Goal: Information Seeking & Learning: Learn about a topic

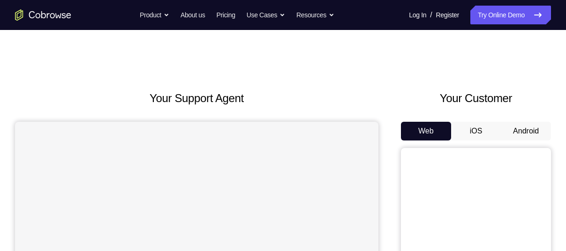
click at [529, 129] on button "Android" at bounding box center [526, 131] width 50 height 19
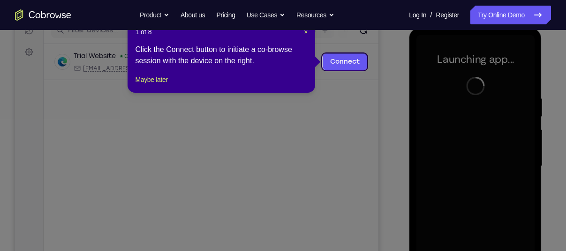
scroll to position [127, 0]
click at [306, 32] on span "×" at bounding box center [306, 33] width 4 height 8
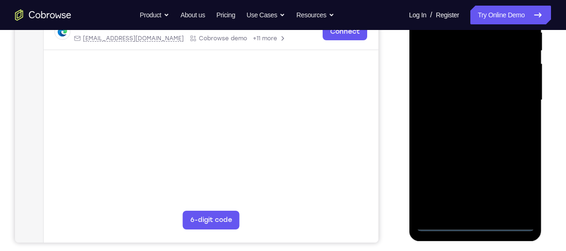
scroll to position [199, 0]
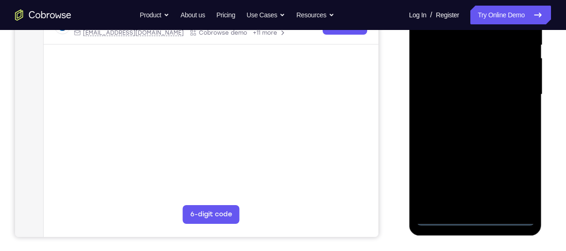
click at [476, 221] on div at bounding box center [475, 94] width 118 height 263
click at [517, 181] on div at bounding box center [475, 94] width 118 height 263
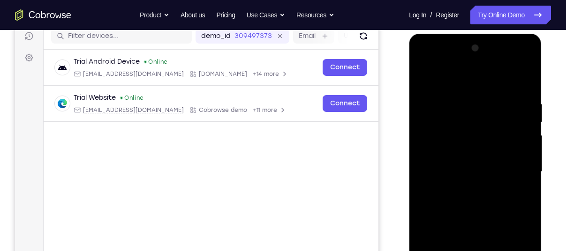
scroll to position [121, 0]
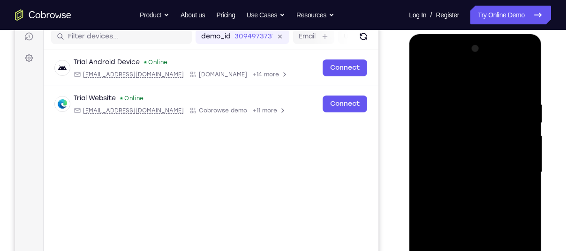
click at [448, 78] on div at bounding box center [475, 172] width 118 height 263
click at [517, 165] on div at bounding box center [475, 172] width 118 height 263
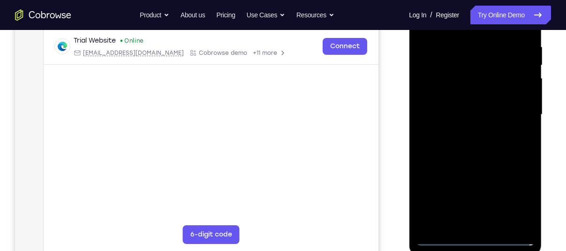
scroll to position [179, 0]
click at [484, 225] on div at bounding box center [475, 114] width 118 height 263
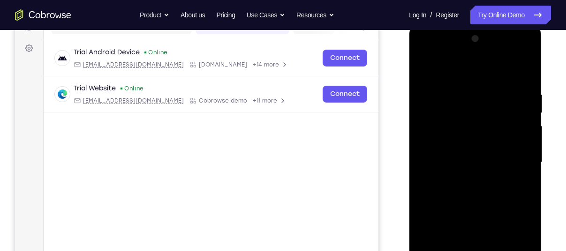
scroll to position [130, 0]
click at [462, 150] on div at bounding box center [475, 163] width 118 height 263
click at [483, 126] on div at bounding box center [475, 163] width 118 height 263
click at [480, 139] on div at bounding box center [475, 163] width 118 height 263
click at [481, 160] on div at bounding box center [475, 163] width 118 height 263
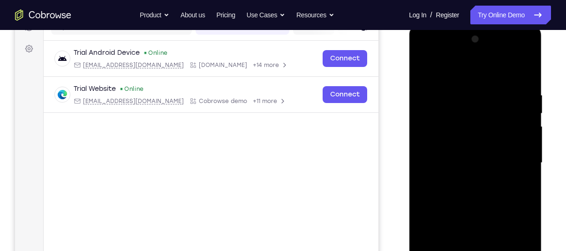
click at [472, 193] on div at bounding box center [475, 163] width 118 height 263
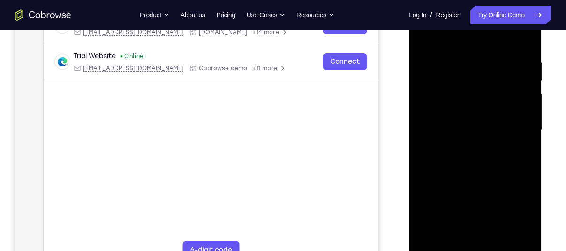
scroll to position [164, 0]
click at [478, 155] on div at bounding box center [475, 129] width 118 height 263
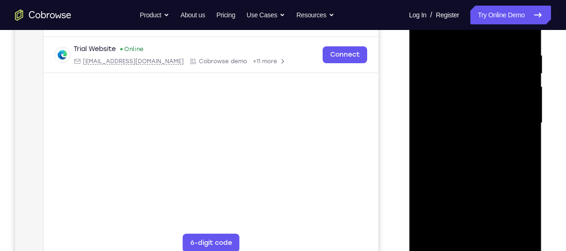
scroll to position [170, 0]
click at [529, 41] on div at bounding box center [475, 123] width 118 height 263
click at [484, 51] on div at bounding box center [475, 123] width 118 height 263
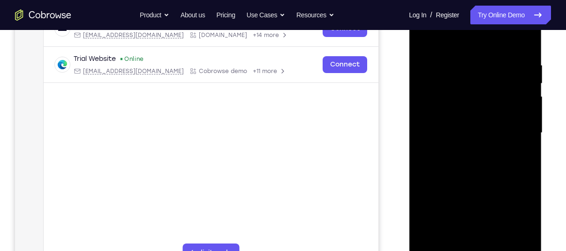
click at [518, 98] on div at bounding box center [475, 133] width 118 height 263
click at [525, 42] on div at bounding box center [475, 133] width 118 height 263
click at [495, 242] on div at bounding box center [475, 133] width 118 height 263
click at [476, 181] on div at bounding box center [475, 133] width 118 height 263
click at [462, 107] on div at bounding box center [475, 133] width 118 height 263
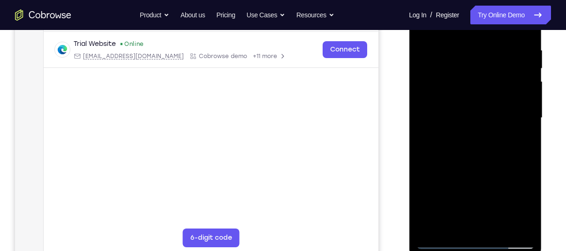
scroll to position [175, 0]
click at [440, 224] on div at bounding box center [475, 118] width 118 height 263
click at [440, 142] on div at bounding box center [475, 118] width 118 height 263
click at [489, 142] on div at bounding box center [475, 118] width 118 height 263
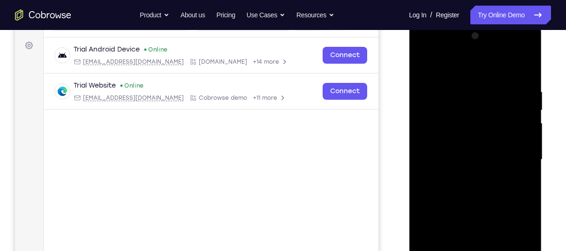
scroll to position [133, 0]
click at [520, 187] on div at bounding box center [475, 160] width 118 height 263
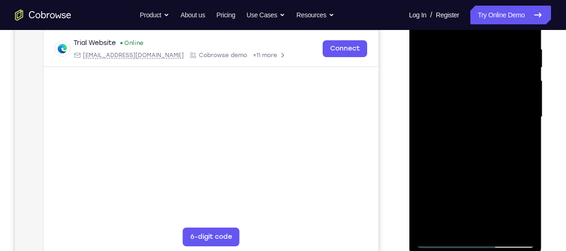
scroll to position [181, 0]
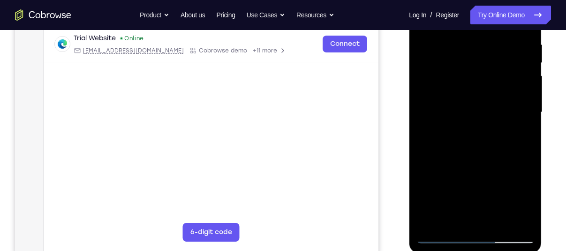
click at [443, 234] on div at bounding box center [475, 112] width 118 height 263
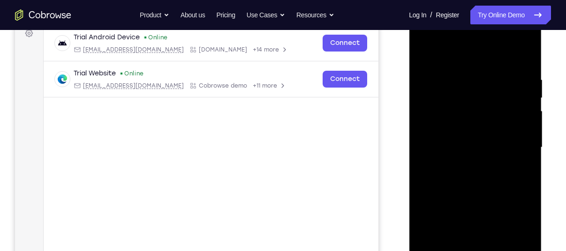
scroll to position [151, 0]
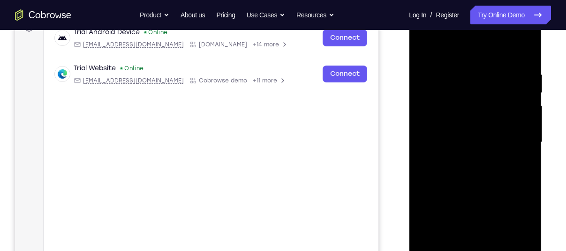
click at [493, 80] on div at bounding box center [475, 142] width 118 height 263
click at [479, 111] on div at bounding box center [475, 142] width 118 height 263
drag, startPoint x: 504, startPoint y: 89, endPoint x: 431, endPoint y: 103, distance: 74.1
click at [431, 103] on div at bounding box center [475, 142] width 118 height 263
drag, startPoint x: 473, startPoint y: 186, endPoint x: 492, endPoint y: 88, distance: 99.3
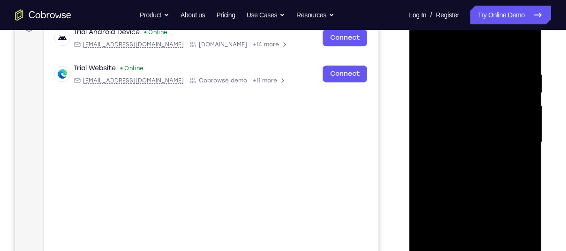
click at [492, 88] on div at bounding box center [475, 142] width 118 height 263
drag, startPoint x: 465, startPoint y: 233, endPoint x: 481, endPoint y: 114, distance: 120.1
click at [481, 114] on div at bounding box center [475, 142] width 118 height 263
drag, startPoint x: 469, startPoint y: 222, endPoint x: 484, endPoint y: 108, distance: 114.5
click at [484, 108] on div at bounding box center [475, 142] width 118 height 263
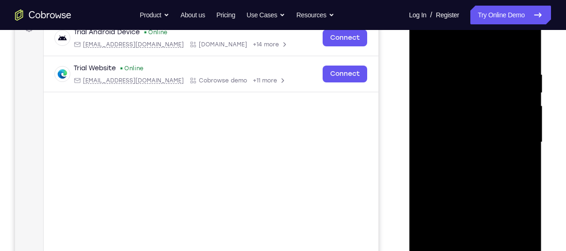
drag, startPoint x: 501, startPoint y: 202, endPoint x: 512, endPoint y: 60, distance: 141.6
click at [512, 60] on div at bounding box center [475, 142] width 118 height 263
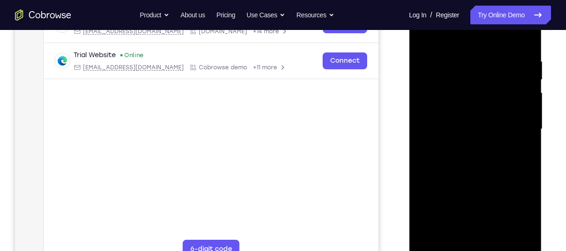
scroll to position [166, 0]
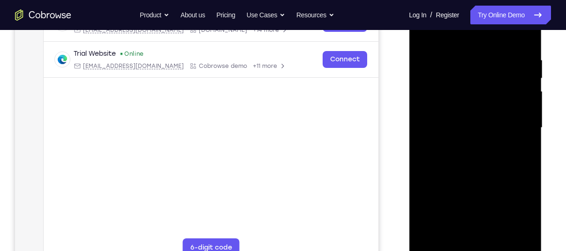
drag, startPoint x: 495, startPoint y: 106, endPoint x: 500, endPoint y: 248, distance: 142.2
click at [500, 248] on div at bounding box center [475, 128] width 118 height 263
drag, startPoint x: 479, startPoint y: 110, endPoint x: 469, endPoint y: 275, distance: 165.8
click at [469, 251] on html "Online web based iOS Simulators and Android Emulators. Run iPhone, iPad, Mobile…" at bounding box center [476, 130] width 134 height 281
drag, startPoint x: 465, startPoint y: 95, endPoint x: 463, endPoint y: 229, distance: 134.1
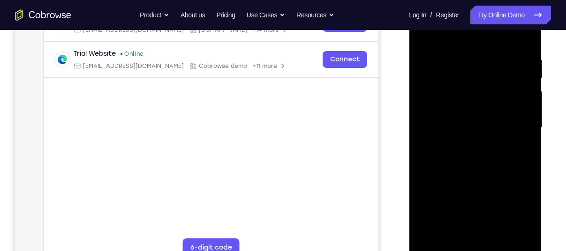
click at [463, 229] on div at bounding box center [475, 128] width 118 height 263
drag, startPoint x: 481, startPoint y: 72, endPoint x: 398, endPoint y: 94, distance: 85.4
click at [409, 94] on html "Online web based iOS Simulators and Android Emulators. Run iPhone, iPad, Mobile…" at bounding box center [476, 130] width 134 height 281
click at [526, 80] on div at bounding box center [475, 128] width 118 height 263
drag, startPoint x: 499, startPoint y: 78, endPoint x: 429, endPoint y: 90, distance: 70.8
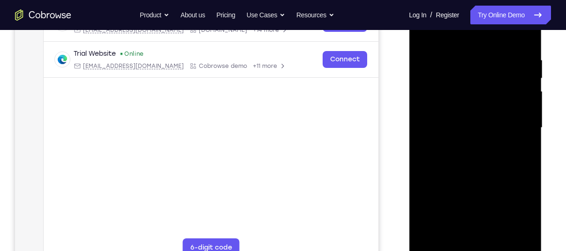
click at [429, 90] on div at bounding box center [475, 128] width 118 height 263
click at [421, 76] on div at bounding box center [475, 128] width 118 height 263
drag, startPoint x: 498, startPoint y: 69, endPoint x: 424, endPoint y: 77, distance: 74.0
click at [424, 77] on div at bounding box center [475, 128] width 118 height 263
drag, startPoint x: 505, startPoint y: 74, endPoint x: 439, endPoint y: 77, distance: 65.7
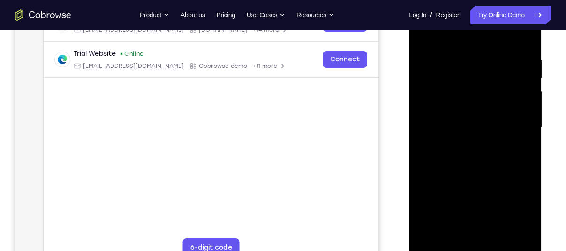
click at [439, 77] on div at bounding box center [475, 128] width 118 height 263
drag, startPoint x: 467, startPoint y: 163, endPoint x: 475, endPoint y: 261, distance: 97.9
click at [475, 251] on div at bounding box center [475, 129] width 133 height 279
drag, startPoint x: 467, startPoint y: 110, endPoint x: 479, endPoint y: 222, distance: 113.1
click at [479, 222] on div at bounding box center [475, 128] width 118 height 263
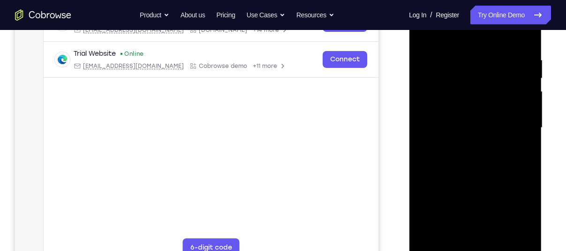
click at [530, 80] on div at bounding box center [475, 128] width 118 height 263
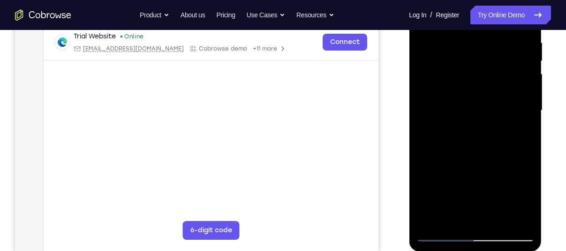
scroll to position [183, 0]
drag, startPoint x: 473, startPoint y: 96, endPoint x: 485, endPoint y: 275, distance: 179.5
click at [485, 251] on html "Online web based iOS Simulators and Android Emulators. Run iPhone, iPad, Mobile…" at bounding box center [476, 112] width 134 height 281
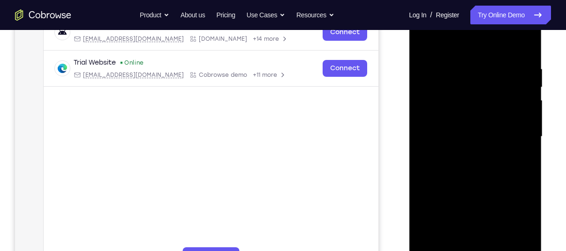
scroll to position [162, 0]
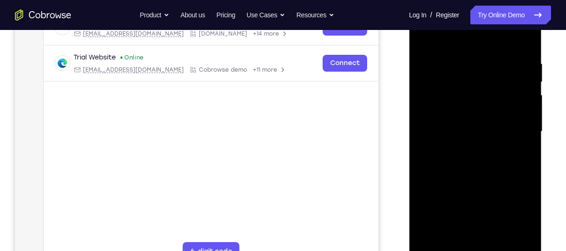
click at [425, 39] on div at bounding box center [475, 131] width 118 height 263
click at [485, 66] on div at bounding box center [475, 131] width 118 height 263
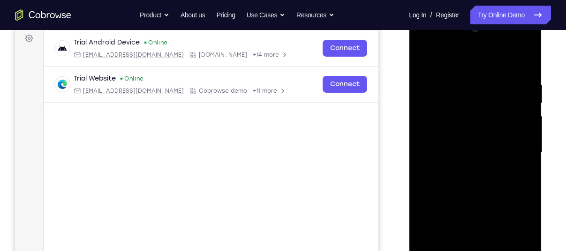
scroll to position [140, 0]
click at [527, 65] on div at bounding box center [475, 153] width 118 height 263
click at [516, 81] on div at bounding box center [475, 153] width 118 height 263
click at [518, 139] on div at bounding box center [475, 153] width 118 height 263
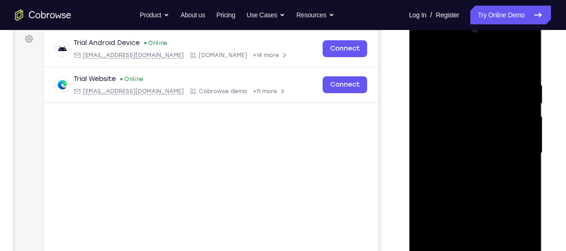
click at [518, 139] on div at bounding box center [475, 153] width 118 height 263
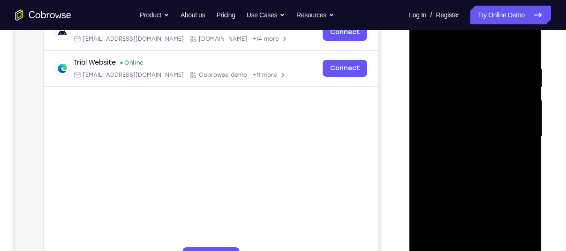
scroll to position [149, 0]
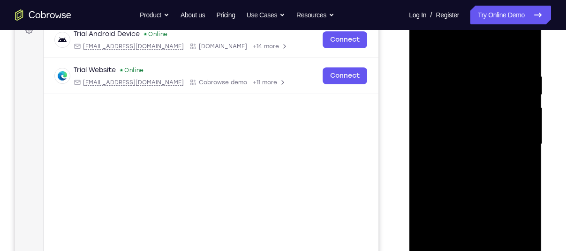
click at [519, 129] on div at bounding box center [475, 144] width 118 height 263
click at [521, 120] on div at bounding box center [475, 144] width 118 height 263
click at [522, 137] on div at bounding box center [475, 144] width 118 height 263
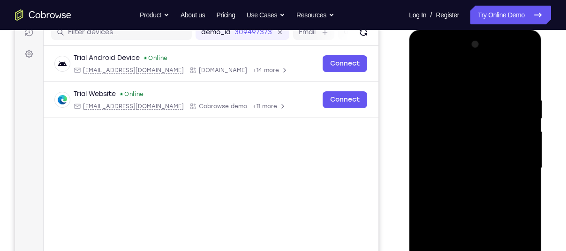
scroll to position [150, 0]
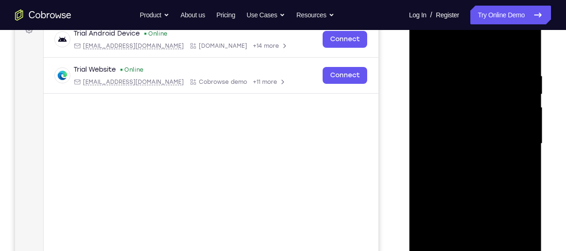
click at [523, 54] on div at bounding box center [475, 144] width 118 height 263
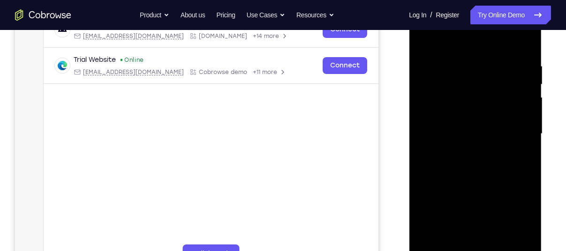
scroll to position [160, 0]
click at [525, 42] on div at bounding box center [475, 133] width 118 height 263
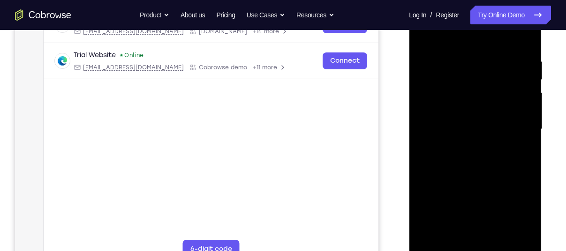
scroll to position [163, 0]
click at [525, 42] on div at bounding box center [475, 130] width 118 height 263
click at [525, 38] on div at bounding box center [475, 130] width 118 height 263
drag, startPoint x: 525, startPoint y: 45, endPoint x: 525, endPoint y: 38, distance: 7.5
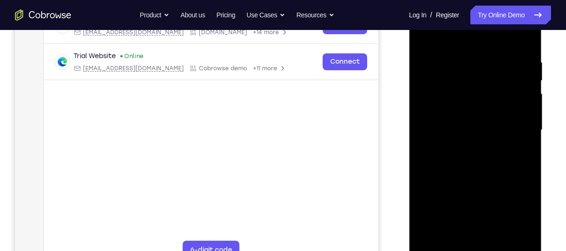
click at [525, 38] on div at bounding box center [475, 130] width 118 height 263
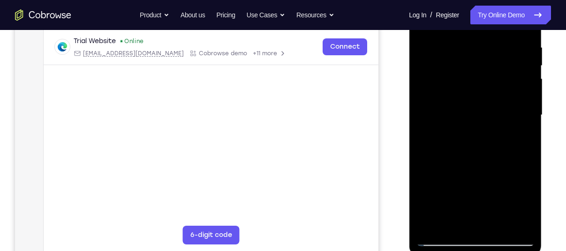
scroll to position [179, 0]
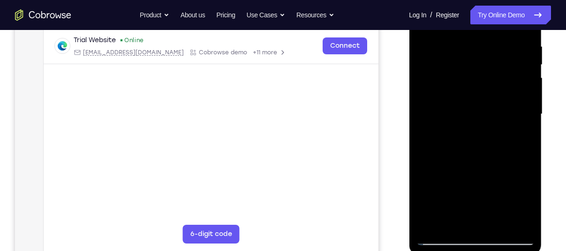
click at [441, 241] on div at bounding box center [475, 114] width 118 height 263
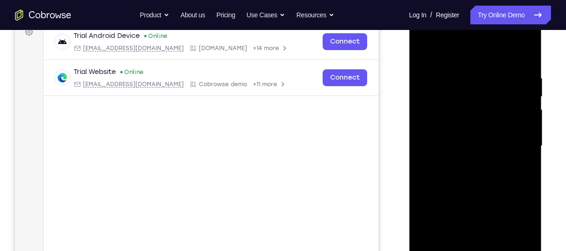
scroll to position [146, 0]
click at [521, 56] on div at bounding box center [475, 147] width 118 height 263
click at [523, 58] on div at bounding box center [475, 147] width 118 height 263
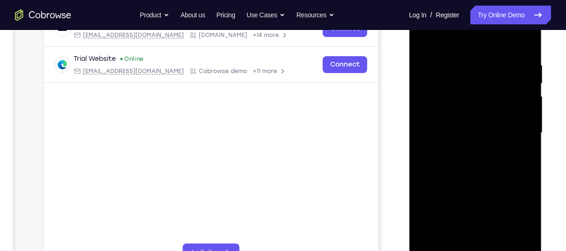
scroll to position [159, 0]
click at [519, 131] on div at bounding box center [475, 134] width 118 height 263
drag, startPoint x: 482, startPoint y: 149, endPoint x: 476, endPoint y: 52, distance: 96.8
click at [476, 52] on div at bounding box center [475, 134] width 118 height 263
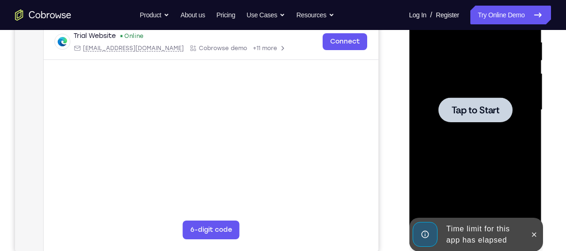
click at [436, 142] on div at bounding box center [475, 110] width 118 height 263
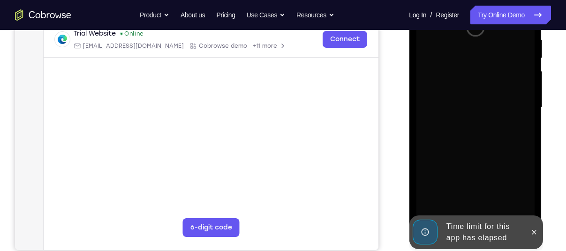
scroll to position [199, 0]
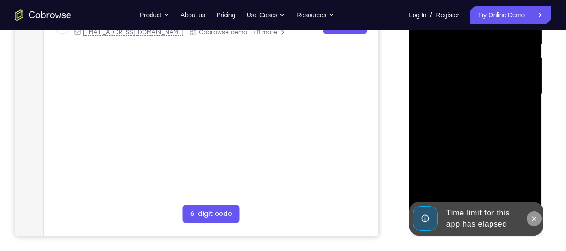
click at [535, 218] on icon at bounding box center [534, 219] width 8 height 8
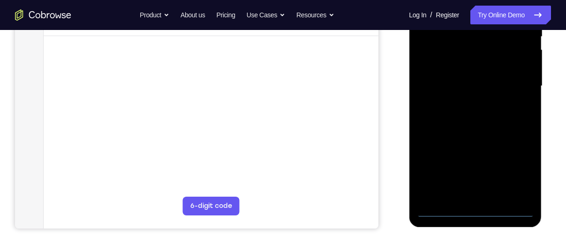
scroll to position [208, 0]
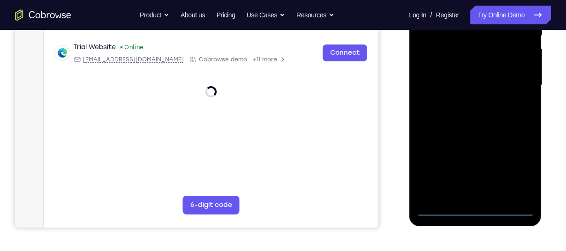
click at [475, 208] on div at bounding box center [475, 85] width 118 height 263
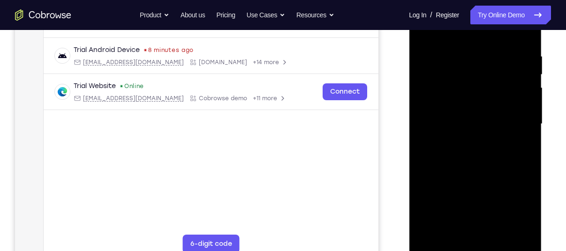
scroll to position [170, 0]
click at [515, 214] on div at bounding box center [475, 123] width 118 height 263
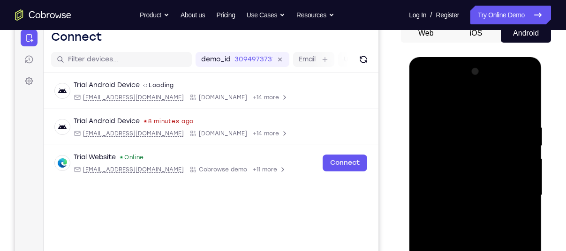
scroll to position [110, 0]
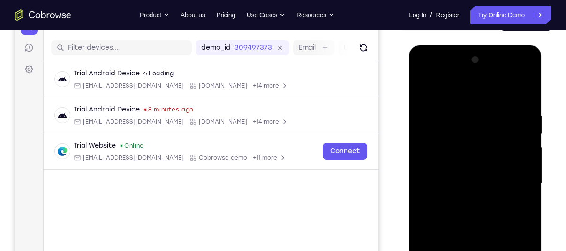
click at [450, 88] on div at bounding box center [475, 184] width 118 height 263
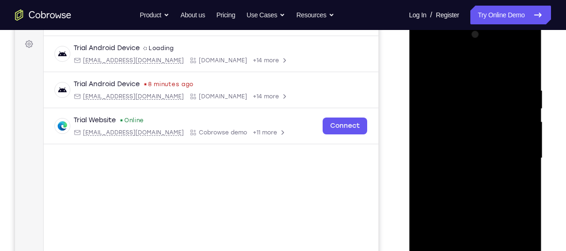
scroll to position [135, 0]
click at [519, 161] on div at bounding box center [475, 158] width 118 height 263
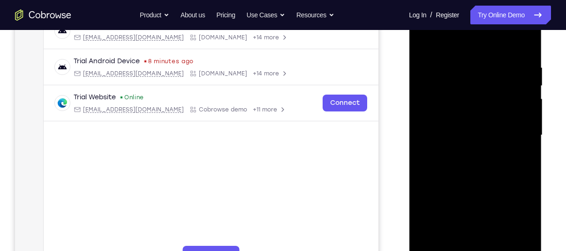
click at [461, 152] on div at bounding box center [475, 135] width 118 height 263
click at [462, 120] on div at bounding box center [475, 135] width 118 height 263
click at [470, 115] on div at bounding box center [475, 135] width 118 height 263
click at [467, 128] on div at bounding box center [475, 135] width 118 height 263
click at [470, 135] on div at bounding box center [475, 135] width 118 height 263
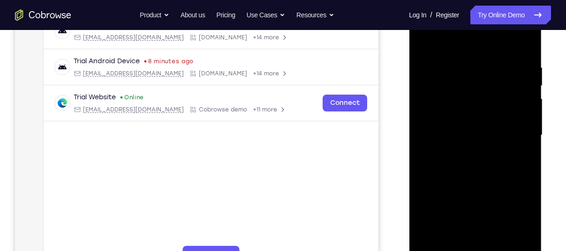
click at [471, 162] on div at bounding box center [475, 135] width 118 height 263
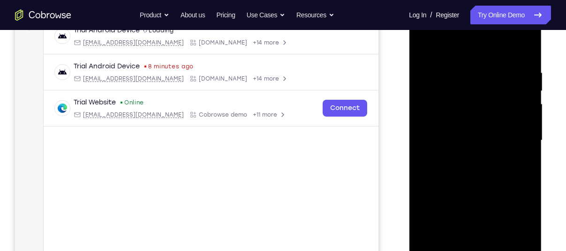
scroll to position [166, 0]
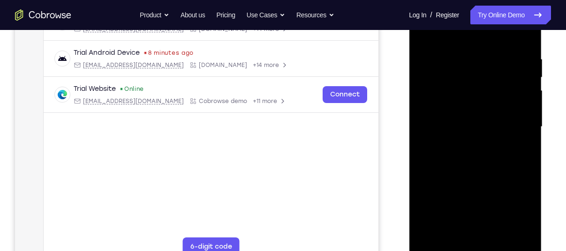
click at [526, 49] on div at bounding box center [475, 127] width 118 height 263
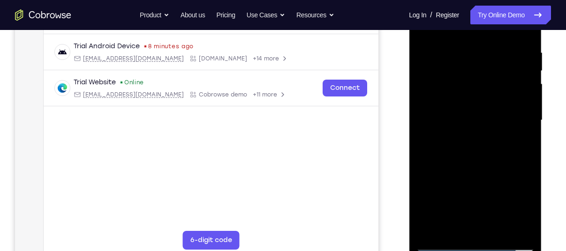
scroll to position [173, 0]
click at [496, 229] on div at bounding box center [475, 120] width 118 height 263
click at [468, 171] on div at bounding box center [475, 120] width 118 height 263
click at [456, 94] on div at bounding box center [475, 120] width 118 height 263
click at [440, 243] on div at bounding box center [475, 120] width 118 height 263
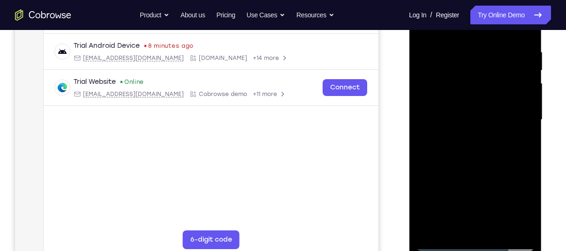
click at [440, 243] on div at bounding box center [475, 120] width 118 height 263
click at [462, 45] on div at bounding box center [475, 120] width 118 height 263
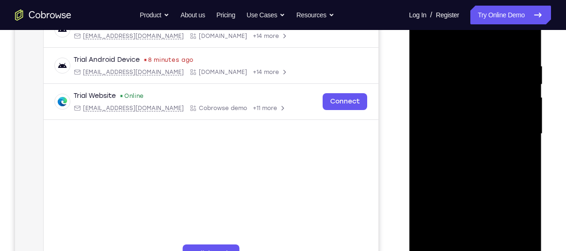
scroll to position [159, 0]
click at [523, 75] on div at bounding box center [475, 134] width 118 height 263
click at [520, 116] on div at bounding box center [475, 134] width 118 height 263
click at [526, 44] on div at bounding box center [475, 134] width 118 height 263
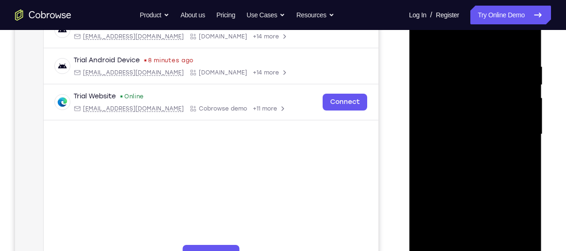
click at [524, 43] on div at bounding box center [475, 134] width 118 height 263
drag, startPoint x: 520, startPoint y: 58, endPoint x: 421, endPoint y: 65, distance: 99.6
click at [421, 65] on div at bounding box center [475, 134] width 118 height 263
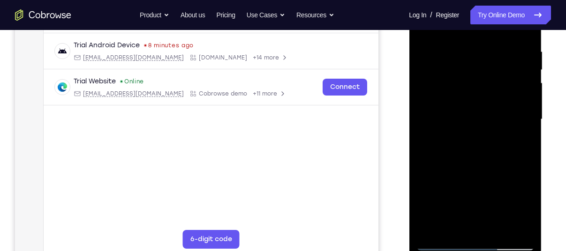
scroll to position [175, 0]
click at [429, 233] on div at bounding box center [475, 118] width 118 height 263
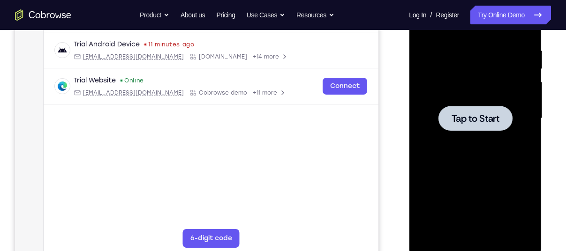
click at [486, 118] on span "Tap to Start" at bounding box center [475, 118] width 48 height 9
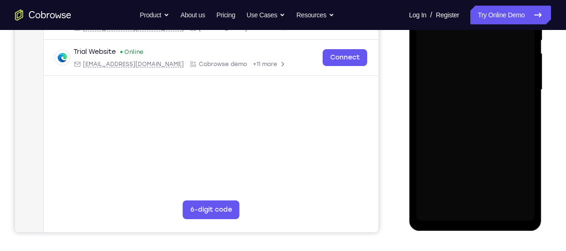
scroll to position [204, 0]
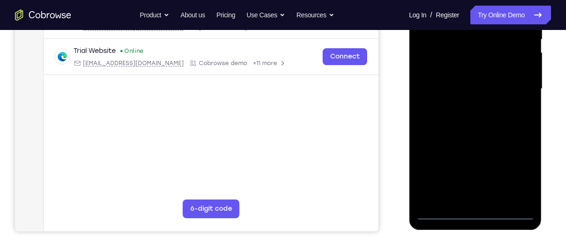
click at [471, 214] on div at bounding box center [475, 89] width 118 height 263
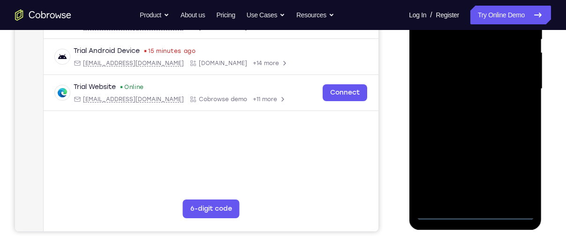
click at [519, 168] on div at bounding box center [475, 89] width 118 height 263
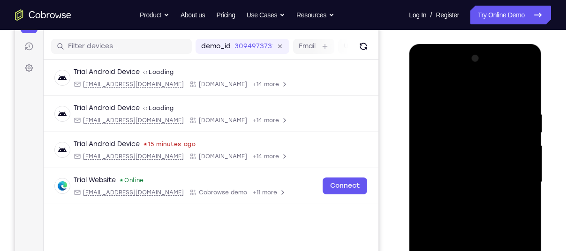
scroll to position [111, 0]
click at [447, 83] on div at bounding box center [475, 183] width 118 height 263
click at [515, 185] on div at bounding box center [475, 183] width 118 height 263
click at [463, 200] on div at bounding box center [475, 183] width 118 height 263
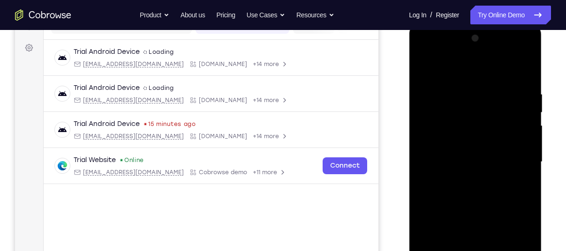
scroll to position [132, 0]
click at [453, 152] on div at bounding box center [475, 161] width 118 height 263
click at [447, 141] on div at bounding box center [475, 161] width 118 height 263
click at [450, 157] on div at bounding box center [475, 161] width 118 height 263
click at [454, 190] on div at bounding box center [475, 161] width 118 height 263
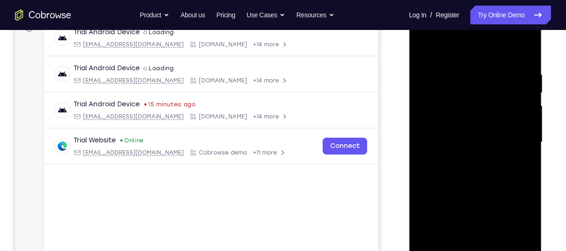
scroll to position [152, 0]
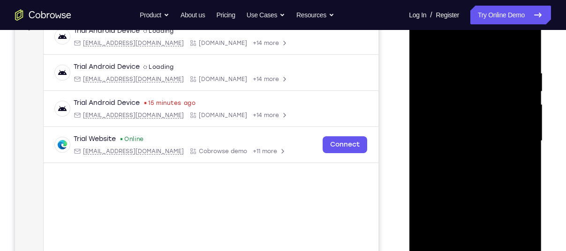
click at [447, 167] on div at bounding box center [475, 141] width 118 height 263
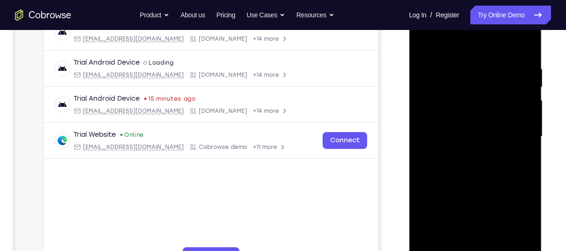
scroll to position [157, 0]
click at [525, 54] on div at bounding box center [475, 136] width 118 height 263
click at [519, 55] on div at bounding box center [475, 136] width 118 height 263
click at [524, 56] on div at bounding box center [475, 136] width 118 height 263
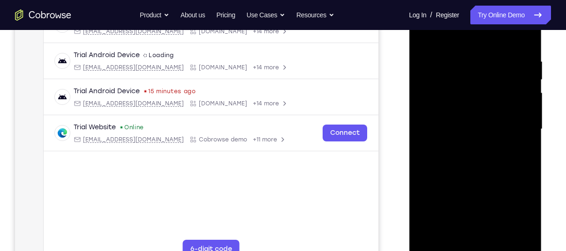
scroll to position [165, 0]
click at [526, 38] on div at bounding box center [475, 129] width 118 height 263
click at [500, 54] on div at bounding box center [475, 129] width 118 height 263
click at [520, 38] on div at bounding box center [475, 129] width 118 height 263
click at [526, 38] on div at bounding box center [475, 129] width 118 height 263
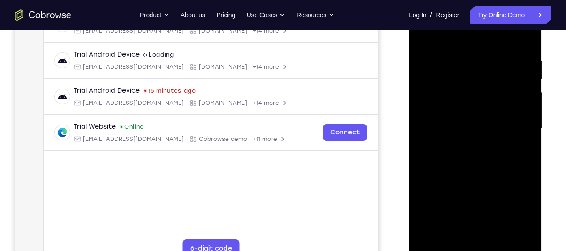
click at [460, 57] on div at bounding box center [475, 129] width 118 height 263
click at [425, 36] on div at bounding box center [475, 129] width 118 height 263
click at [426, 241] on div at bounding box center [475, 129] width 118 height 263
click at [461, 58] on div at bounding box center [475, 129] width 118 height 263
click at [524, 135] on div at bounding box center [475, 129] width 118 height 263
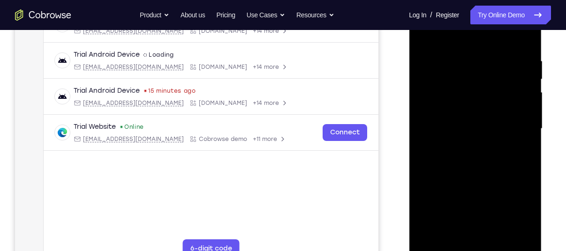
click at [524, 135] on div at bounding box center [475, 129] width 118 height 263
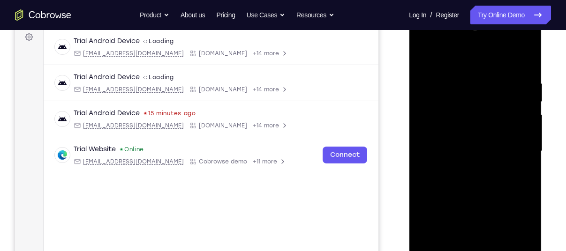
scroll to position [146, 0]
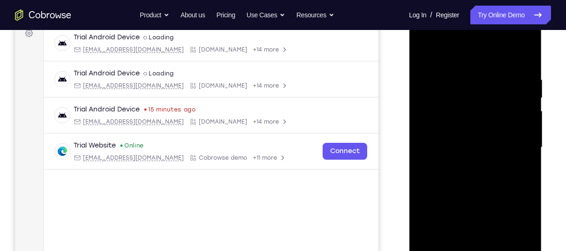
click at [524, 61] on div at bounding box center [475, 147] width 118 height 263
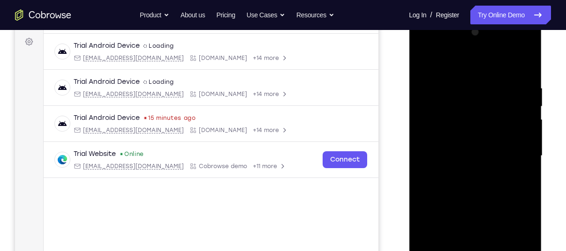
scroll to position [137, 0]
click at [524, 64] on div at bounding box center [475, 156] width 118 height 263
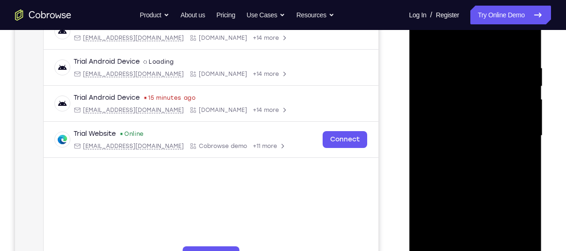
scroll to position [158, 0]
click at [528, 46] on div at bounding box center [475, 135] width 118 height 263
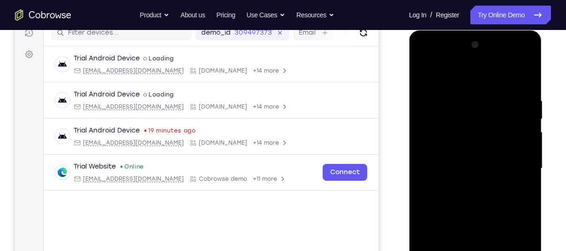
scroll to position [125, 0]
click at [523, 77] on div at bounding box center [475, 168] width 118 height 263
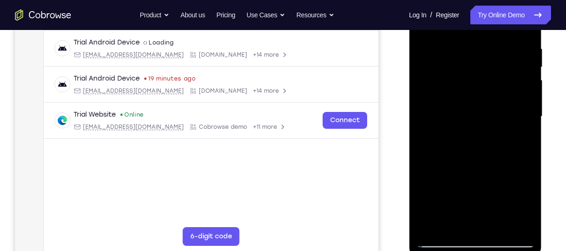
scroll to position [146, 0]
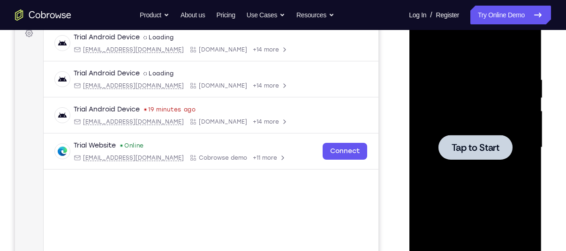
click at [481, 158] on div at bounding box center [475, 147] width 74 height 25
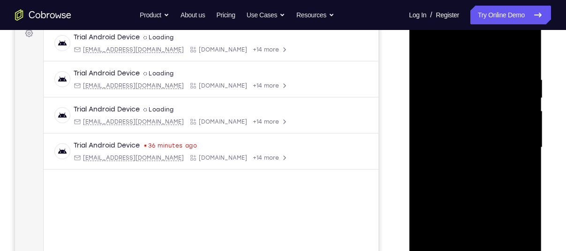
scroll to position [223, 0]
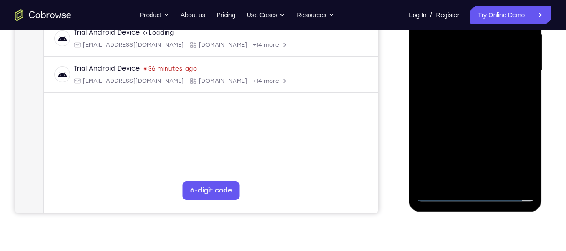
click at [476, 200] on div at bounding box center [475, 71] width 118 height 263
click at [516, 157] on div at bounding box center [475, 71] width 118 height 263
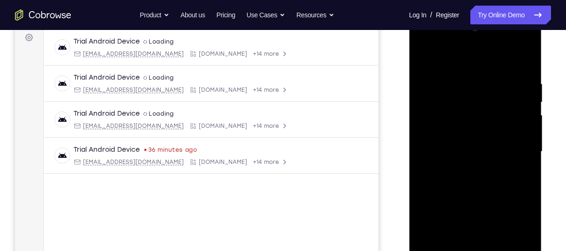
scroll to position [142, 0]
click at [436, 63] on div at bounding box center [475, 151] width 118 height 263
click at [513, 144] on div at bounding box center [475, 151] width 118 height 263
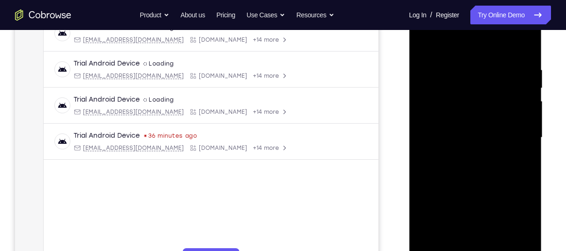
scroll to position [156, 0]
click at [470, 156] on div at bounding box center [475, 137] width 118 height 263
click at [441, 122] on div at bounding box center [475, 137] width 118 height 263
click at [451, 118] on div at bounding box center [475, 137] width 118 height 263
click at [453, 139] on div at bounding box center [475, 137] width 118 height 263
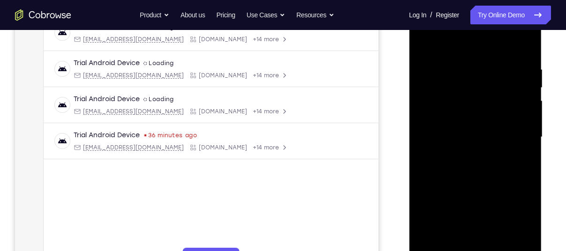
click at [454, 165] on div at bounding box center [475, 137] width 118 height 263
click at [530, 52] on div at bounding box center [475, 137] width 118 height 263
drag, startPoint x: 485, startPoint y: 184, endPoint x: 489, endPoint y: 151, distance: 33.1
click at [489, 151] on div at bounding box center [475, 137] width 118 height 263
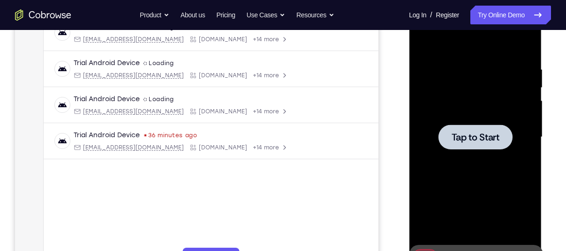
click at [480, 146] on div at bounding box center [475, 137] width 74 height 25
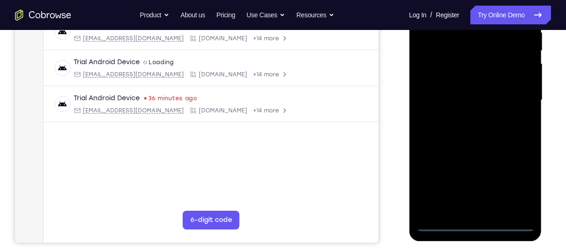
scroll to position [211, 0]
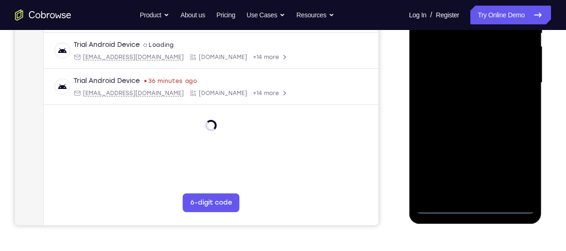
click at [474, 208] on div at bounding box center [475, 83] width 118 height 263
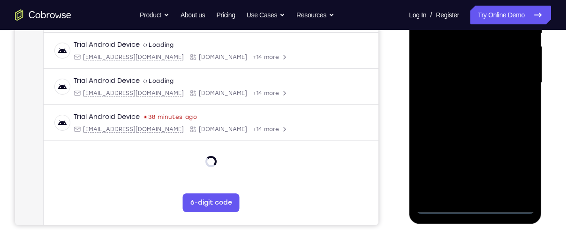
click at [513, 175] on div at bounding box center [475, 83] width 118 height 263
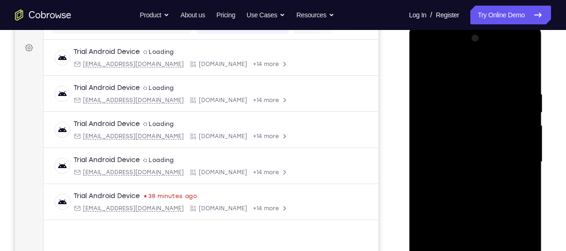
scroll to position [129, 0]
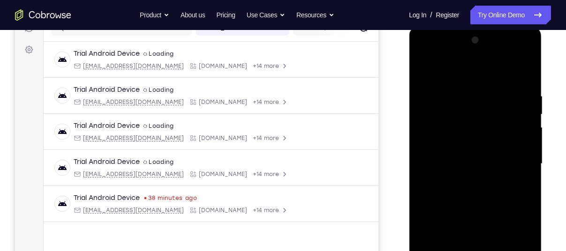
click at [461, 72] on div at bounding box center [475, 164] width 118 height 263
click at [518, 162] on div at bounding box center [475, 164] width 118 height 263
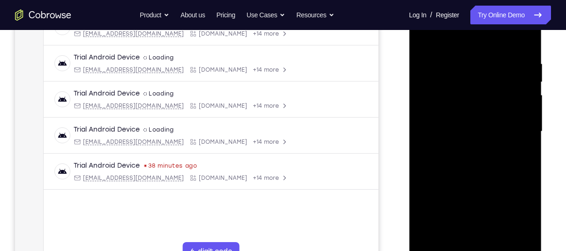
scroll to position [162, 0]
click at [474, 216] on div at bounding box center [475, 131] width 118 height 263
click at [464, 147] on div at bounding box center [475, 131] width 118 height 263
click at [467, 123] on div at bounding box center [475, 131] width 118 height 263
click at [483, 94] on div at bounding box center [475, 131] width 118 height 263
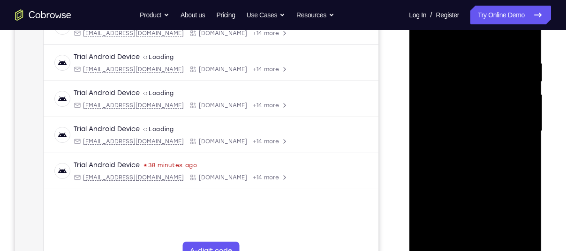
click at [482, 107] on div at bounding box center [475, 131] width 118 height 263
click at [475, 128] on div at bounding box center [475, 131] width 118 height 263
click at [479, 159] on div at bounding box center [475, 131] width 118 height 263
click at [497, 243] on div at bounding box center [475, 131] width 118 height 263
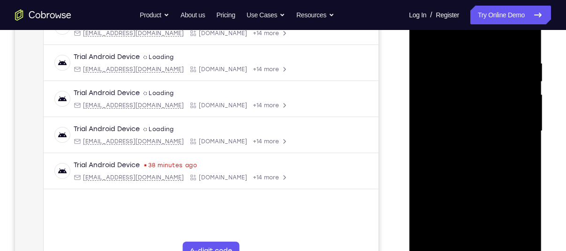
click at [523, 50] on div at bounding box center [475, 131] width 118 height 263
click at [499, 241] on div at bounding box center [475, 131] width 118 height 263
click at [483, 181] on div at bounding box center [475, 131] width 118 height 263
click at [456, 106] on div at bounding box center [475, 131] width 118 height 263
click at [440, 238] on div at bounding box center [475, 131] width 118 height 263
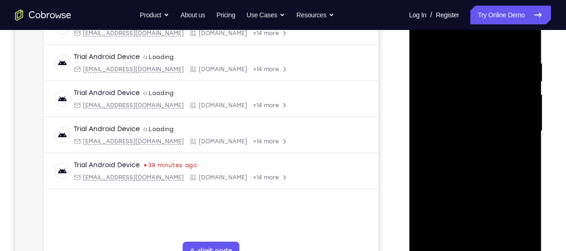
click at [520, 153] on div at bounding box center [475, 131] width 118 height 263
click at [422, 40] on div at bounding box center [475, 131] width 118 height 263
click at [424, 37] on div at bounding box center [475, 131] width 118 height 263
drag, startPoint x: 496, startPoint y: 60, endPoint x: 395, endPoint y: 60, distance: 100.3
click at [409, 60] on html "Online web based iOS Simulators and Android Emulators. Run iPhone, iPad, Mobile…" at bounding box center [476, 133] width 134 height 281
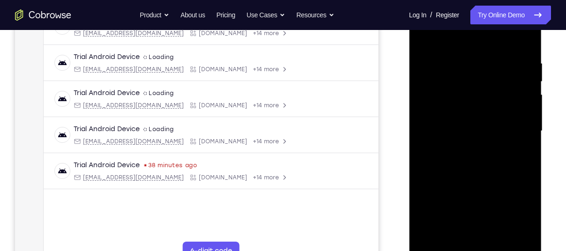
drag, startPoint x: 480, startPoint y: 191, endPoint x: 459, endPoint y: 41, distance: 151.4
click at [459, 41] on div at bounding box center [475, 131] width 118 height 263
drag, startPoint x: 455, startPoint y: 147, endPoint x: 436, endPoint y: 50, distance: 99.0
click at [436, 50] on div at bounding box center [475, 131] width 118 height 263
drag, startPoint x: 465, startPoint y: 154, endPoint x: 474, endPoint y: 40, distance: 114.3
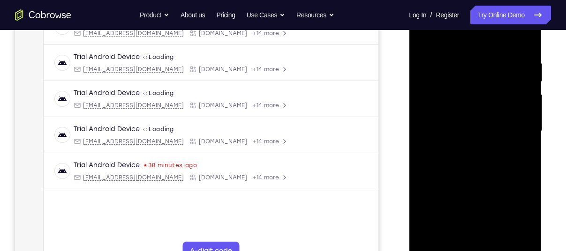
click at [474, 40] on div at bounding box center [475, 131] width 118 height 263
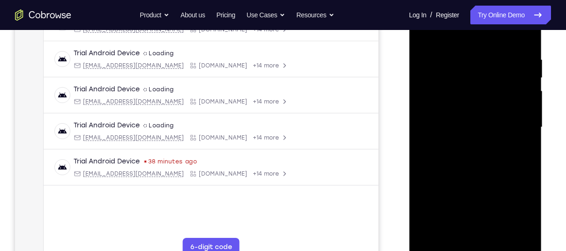
scroll to position [163, 0]
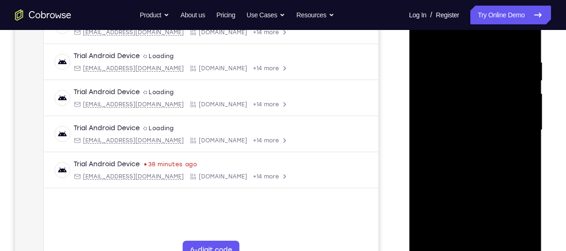
drag, startPoint x: 472, startPoint y: 82, endPoint x: 483, endPoint y: 275, distance: 193.9
click at [483, 251] on html "Online web based iOS Simulators and Android Emulators. Run iPhone, iPad, Mobile…" at bounding box center [476, 132] width 134 height 281
click at [429, 238] on div at bounding box center [475, 130] width 118 height 263
click at [479, 56] on div at bounding box center [475, 130] width 118 height 263
click at [518, 108] on div at bounding box center [475, 130] width 118 height 263
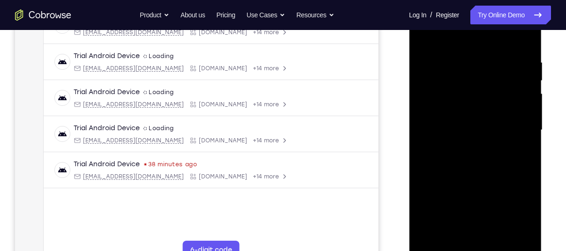
click at [518, 108] on div at bounding box center [475, 130] width 118 height 263
click at [525, 39] on div at bounding box center [475, 130] width 118 height 263
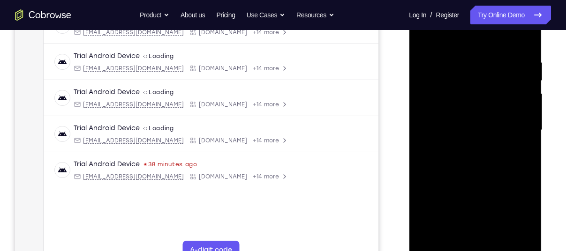
drag, startPoint x: 516, startPoint y: 56, endPoint x: 466, endPoint y: 62, distance: 50.5
click at [466, 62] on div at bounding box center [475, 130] width 118 height 263
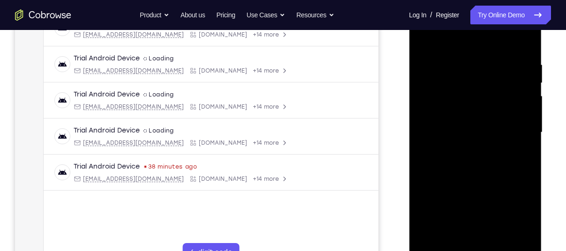
drag, startPoint x: 506, startPoint y: 66, endPoint x: 430, endPoint y: 75, distance: 76.4
click at [430, 75] on div at bounding box center [475, 132] width 118 height 263
drag, startPoint x: 501, startPoint y: 60, endPoint x: 429, endPoint y: 70, distance: 73.0
click at [429, 70] on div at bounding box center [475, 132] width 118 height 263
drag, startPoint x: 514, startPoint y: 62, endPoint x: 456, endPoint y: 70, distance: 58.7
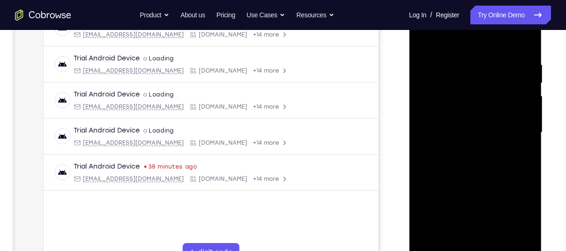
click at [456, 70] on div at bounding box center [475, 132] width 118 height 263
click at [440, 63] on div at bounding box center [475, 132] width 118 height 263
click at [525, 104] on div at bounding box center [475, 133] width 118 height 263
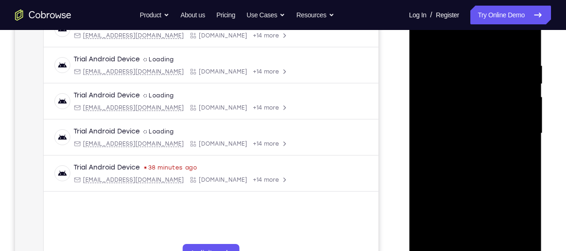
click at [525, 42] on div at bounding box center [475, 133] width 118 height 263
drag, startPoint x: 514, startPoint y: 53, endPoint x: 439, endPoint y: 64, distance: 75.9
click at [439, 64] on div at bounding box center [475, 133] width 118 height 263
drag, startPoint x: 516, startPoint y: 61, endPoint x: 452, endPoint y: 64, distance: 63.8
click at [452, 64] on div at bounding box center [475, 133] width 118 height 263
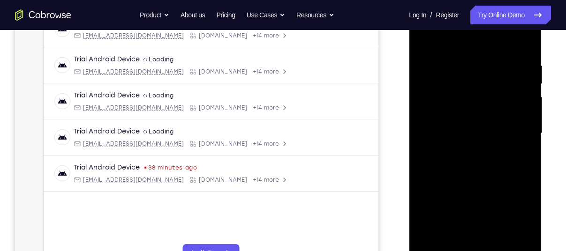
click at [508, 59] on div at bounding box center [475, 133] width 118 height 263
click at [525, 117] on div at bounding box center [475, 133] width 118 height 263
click at [527, 75] on div at bounding box center [475, 133] width 118 height 263
click at [524, 79] on div at bounding box center [475, 133] width 118 height 263
click at [522, 45] on div at bounding box center [475, 133] width 118 height 263
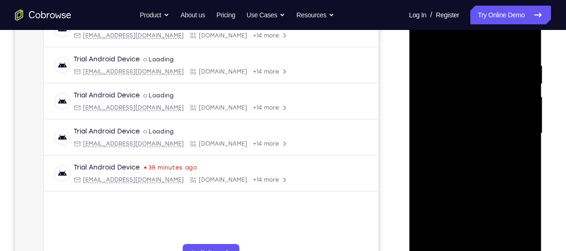
click at [522, 47] on div at bounding box center [475, 133] width 118 height 263
click at [523, 45] on div at bounding box center [475, 133] width 118 height 263
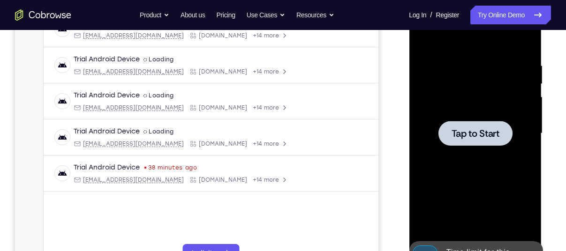
click at [494, 136] on span "Tap to Start" at bounding box center [475, 133] width 48 height 9
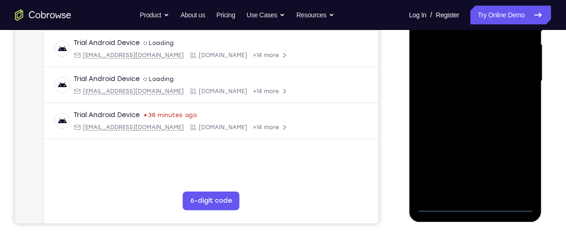
scroll to position [213, 0]
click at [473, 210] on div at bounding box center [475, 80] width 118 height 263
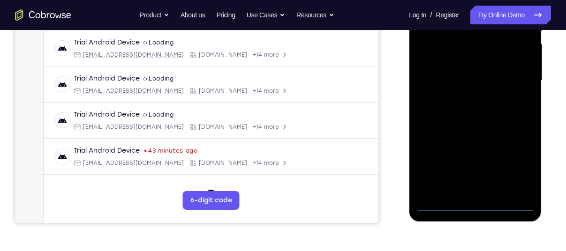
click at [522, 169] on div at bounding box center [475, 80] width 118 height 263
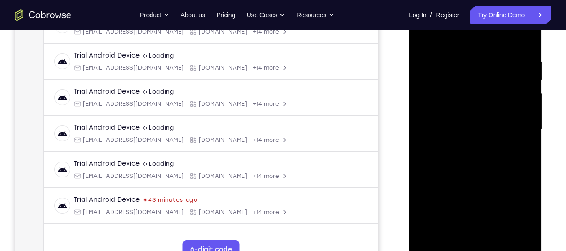
scroll to position [163, 0]
click at [458, 46] on div at bounding box center [475, 130] width 118 height 263
click at [516, 125] on div at bounding box center [475, 130] width 118 height 263
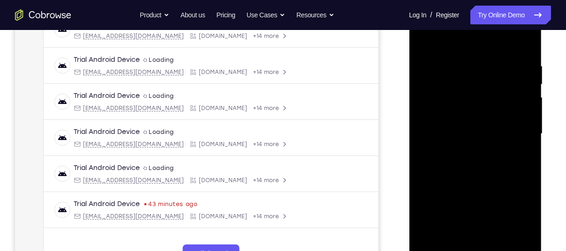
scroll to position [163, 0]
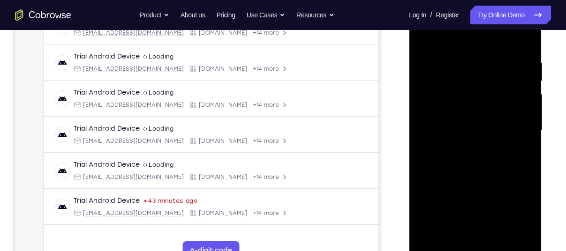
click at [463, 146] on div at bounding box center [475, 131] width 118 height 263
click at [453, 124] on div at bounding box center [475, 131] width 118 height 263
click at [441, 83] on div at bounding box center [475, 131] width 118 height 263
click at [430, 111] on div at bounding box center [475, 131] width 118 height 263
click at [465, 124] on div at bounding box center [475, 131] width 118 height 263
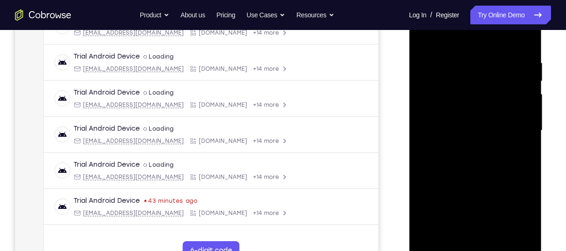
click at [441, 130] on div at bounding box center [475, 131] width 118 height 263
click at [453, 163] on div at bounding box center [475, 131] width 118 height 263
click at [444, 162] on div at bounding box center [475, 131] width 118 height 263
click at [453, 159] on div at bounding box center [475, 131] width 118 height 263
click at [522, 50] on div at bounding box center [475, 131] width 118 height 263
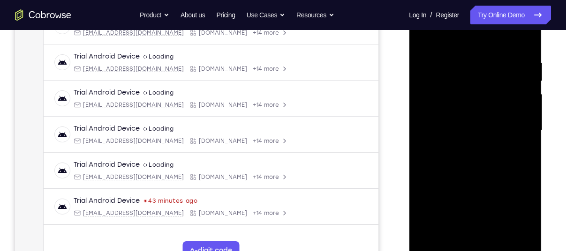
drag, startPoint x: 476, startPoint y: 170, endPoint x: 465, endPoint y: 66, distance: 104.3
click at [465, 66] on div at bounding box center [475, 131] width 118 height 263
drag, startPoint x: 496, startPoint y: 213, endPoint x: 484, endPoint y: 67, distance: 147.2
click at [484, 67] on div at bounding box center [475, 131] width 118 height 263
drag, startPoint x: 481, startPoint y: 205, endPoint x: 479, endPoint y: 73, distance: 132.2
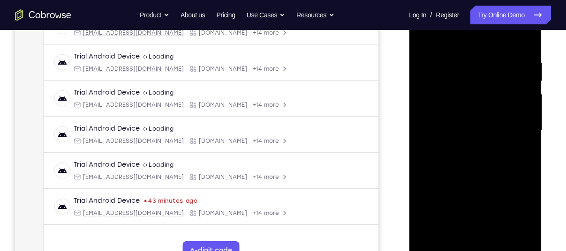
click at [479, 73] on div at bounding box center [475, 131] width 118 height 263
drag, startPoint x: 499, startPoint y: 197, endPoint x: 479, endPoint y: 52, distance: 146.7
click at [479, 52] on div at bounding box center [475, 131] width 118 height 263
drag, startPoint x: 495, startPoint y: 196, endPoint x: 492, endPoint y: 117, distance: 79.7
click at [492, 117] on div at bounding box center [475, 131] width 118 height 263
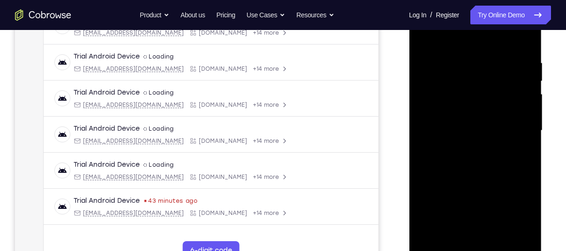
drag, startPoint x: 490, startPoint y: 175, endPoint x: 489, endPoint y: 107, distance: 68.0
click at [489, 107] on div at bounding box center [475, 131] width 118 height 263
drag, startPoint x: 504, startPoint y: 216, endPoint x: 495, endPoint y: 18, distance: 198.1
click at [495, 18] on div at bounding box center [475, 131] width 118 height 263
drag, startPoint x: 497, startPoint y: 200, endPoint x: 485, endPoint y: 54, distance: 146.3
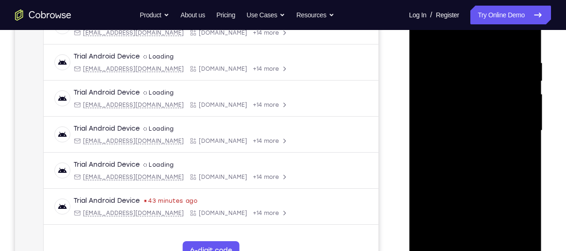
click at [485, 54] on div at bounding box center [475, 131] width 118 height 263
drag, startPoint x: 490, startPoint y: 200, endPoint x: 485, endPoint y: 78, distance: 122.0
click at [485, 78] on div at bounding box center [475, 131] width 118 height 263
drag, startPoint x: 489, startPoint y: 200, endPoint x: 477, endPoint y: 53, distance: 147.2
click at [477, 53] on div at bounding box center [475, 131] width 118 height 263
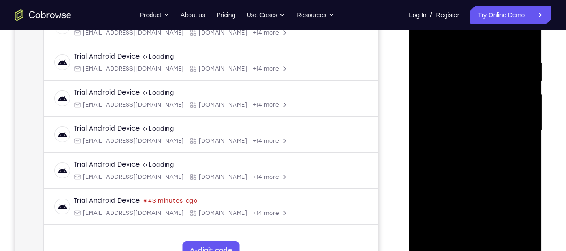
click at [529, 164] on div at bounding box center [475, 131] width 118 height 263
click at [526, 160] on div at bounding box center [475, 131] width 118 height 263
drag, startPoint x: 494, startPoint y: 194, endPoint x: 480, endPoint y: 54, distance: 140.5
click at [480, 54] on div at bounding box center [475, 131] width 118 height 263
drag, startPoint x: 482, startPoint y: 200, endPoint x: 471, endPoint y: 66, distance: 135.0
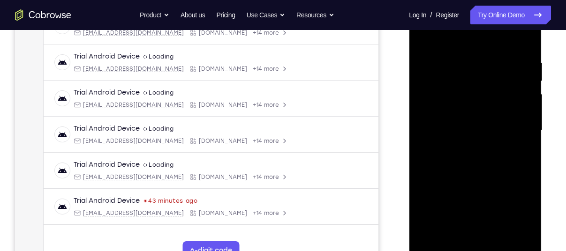
click at [471, 66] on div at bounding box center [475, 131] width 118 height 263
drag, startPoint x: 503, startPoint y: 189, endPoint x: 478, endPoint y: 40, distance: 150.8
click at [478, 40] on div at bounding box center [475, 131] width 118 height 263
drag, startPoint x: 498, startPoint y: 187, endPoint x: 508, endPoint y: 146, distance: 41.5
click at [508, 146] on div at bounding box center [475, 131] width 118 height 263
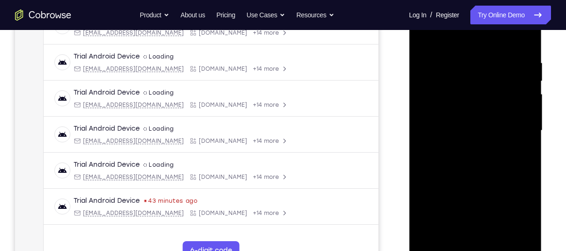
click at [531, 127] on div at bounding box center [475, 131] width 118 height 263
drag, startPoint x: 492, startPoint y: 183, endPoint x: 471, endPoint y: 32, distance: 152.4
click at [471, 32] on div at bounding box center [475, 131] width 118 height 263
drag, startPoint x: 488, startPoint y: 180, endPoint x: 477, endPoint y: 45, distance: 135.5
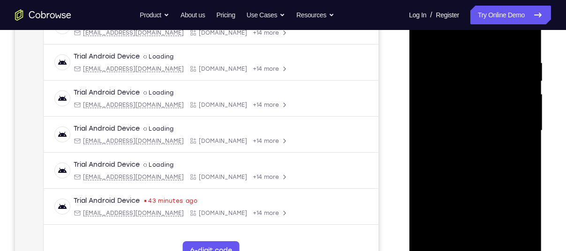
click at [477, 45] on div at bounding box center [475, 131] width 118 height 263
drag, startPoint x: 493, startPoint y: 196, endPoint x: 482, endPoint y: 44, distance: 152.8
click at [482, 44] on div at bounding box center [475, 131] width 118 height 263
drag, startPoint x: 495, startPoint y: 189, endPoint x: 470, endPoint y: 82, distance: 110.6
click at [470, 82] on div at bounding box center [475, 131] width 118 height 263
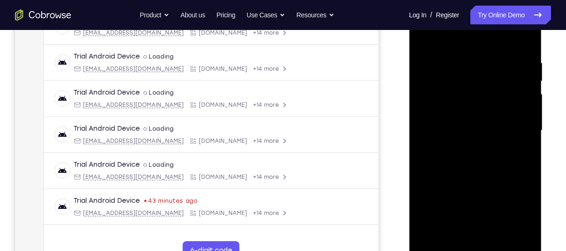
click at [525, 147] on div at bounding box center [475, 131] width 118 height 263
click at [524, 46] on div at bounding box center [475, 131] width 118 height 263
drag, startPoint x: 480, startPoint y: 63, endPoint x: 487, endPoint y: 143, distance: 80.0
click at [487, 143] on div at bounding box center [475, 131] width 118 height 263
click at [527, 116] on div at bounding box center [475, 131] width 118 height 263
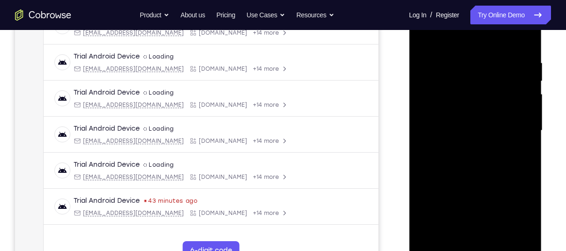
drag, startPoint x: 498, startPoint y: 89, endPoint x: 505, endPoint y: 159, distance: 70.6
click at [505, 159] on div at bounding box center [475, 131] width 118 height 263
click at [530, 188] on div at bounding box center [475, 131] width 118 height 263
drag, startPoint x: 496, startPoint y: 203, endPoint x: 497, endPoint y: 171, distance: 32.9
click at [497, 171] on div at bounding box center [475, 131] width 118 height 263
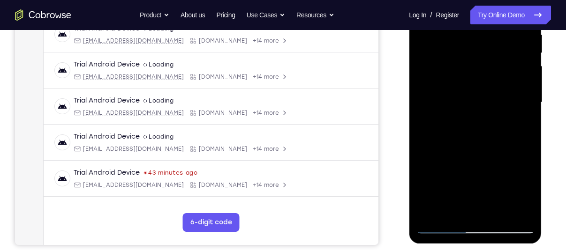
scroll to position [169, 0]
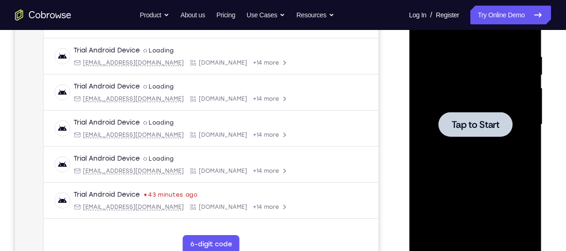
click at [457, 127] on span "Tap to Start" at bounding box center [475, 124] width 48 height 9
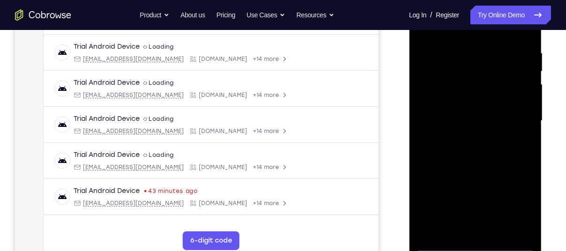
scroll to position [173, 0]
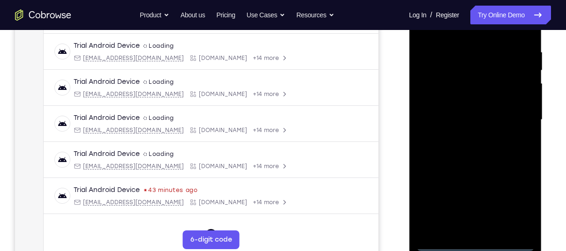
click at [476, 240] on div at bounding box center [475, 120] width 118 height 263
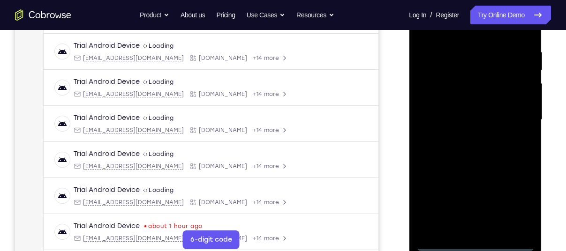
click at [476, 244] on div at bounding box center [475, 120] width 118 height 263
click at [515, 201] on div at bounding box center [475, 120] width 118 height 263
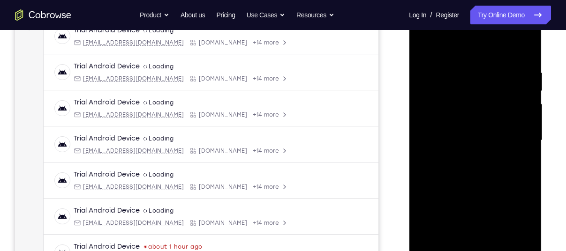
scroll to position [147, 0]
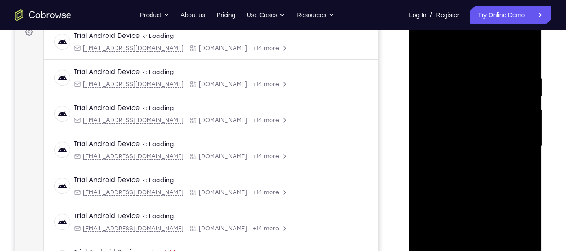
click at [467, 64] on div at bounding box center [475, 146] width 118 height 263
click at [467, 57] on div at bounding box center [475, 146] width 118 height 263
click at [516, 144] on div at bounding box center [475, 146] width 118 height 263
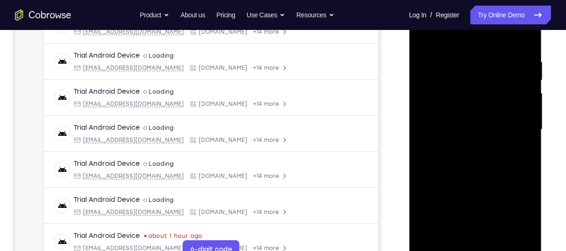
scroll to position [164, 0]
click at [465, 146] on div at bounding box center [475, 129] width 118 height 263
click at [456, 120] on div at bounding box center [475, 129] width 118 height 263
click at [472, 107] on div at bounding box center [475, 129] width 118 height 263
click at [470, 127] on div at bounding box center [475, 129] width 118 height 263
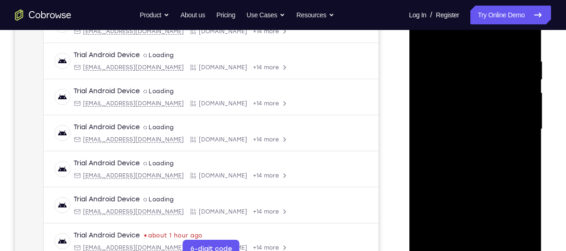
click at [471, 155] on div at bounding box center [475, 129] width 118 height 263
click at [525, 49] on div at bounding box center [475, 129] width 118 height 263
drag, startPoint x: 523, startPoint y: 60, endPoint x: 452, endPoint y: 79, distance: 72.8
click at [452, 79] on div at bounding box center [475, 129] width 118 height 263
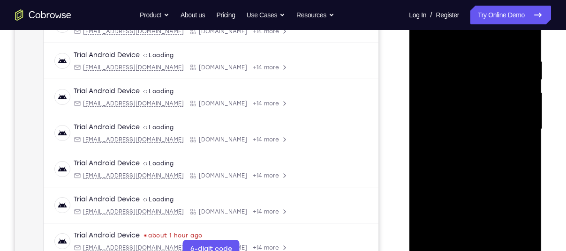
click at [492, 239] on div at bounding box center [475, 129] width 118 height 263
click at [452, 177] on div at bounding box center [475, 129] width 118 height 263
click at [474, 98] on div at bounding box center [475, 129] width 118 height 263
click at [521, 151] on div at bounding box center [475, 129] width 118 height 263
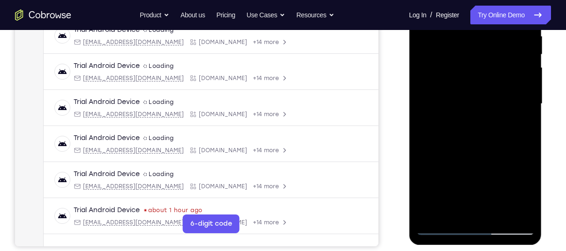
click at [442, 224] on div at bounding box center [475, 104] width 118 height 263
click at [440, 230] on div at bounding box center [475, 104] width 118 height 263
click at [443, 227] on div at bounding box center [475, 104] width 118 height 263
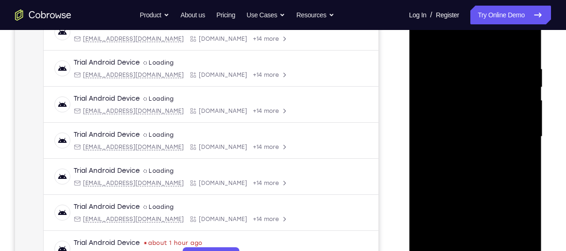
scroll to position [156, 0]
drag, startPoint x: 507, startPoint y: 62, endPoint x: 795, endPoint y: 89, distance: 289.1
click at [409, 90] on html "Online web based iOS Simulators and Android Emulators. Run iPhone, iPad, Mobile…" at bounding box center [476, 139] width 134 height 281
